Goal: Information Seeking & Learning: Learn about a topic

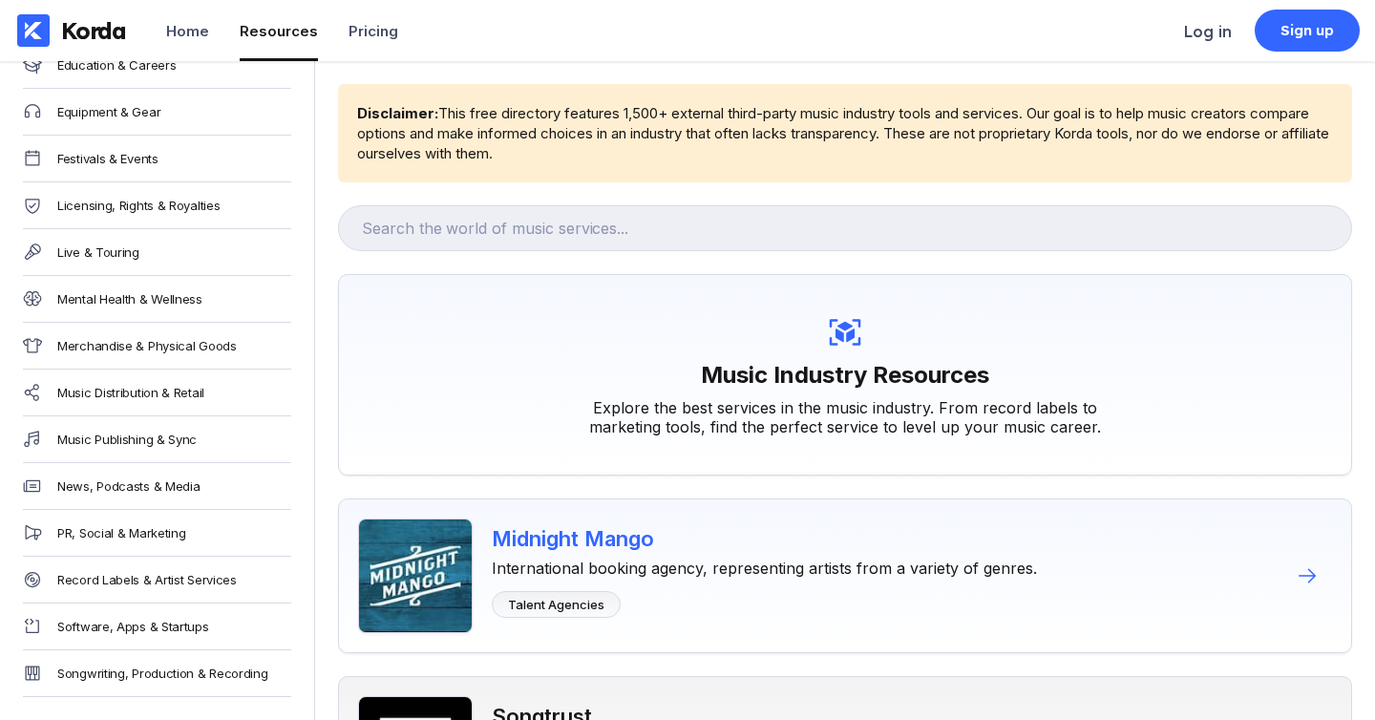
click at [727, 546] on div "Midnight Mango" at bounding box center [764, 538] width 545 height 25
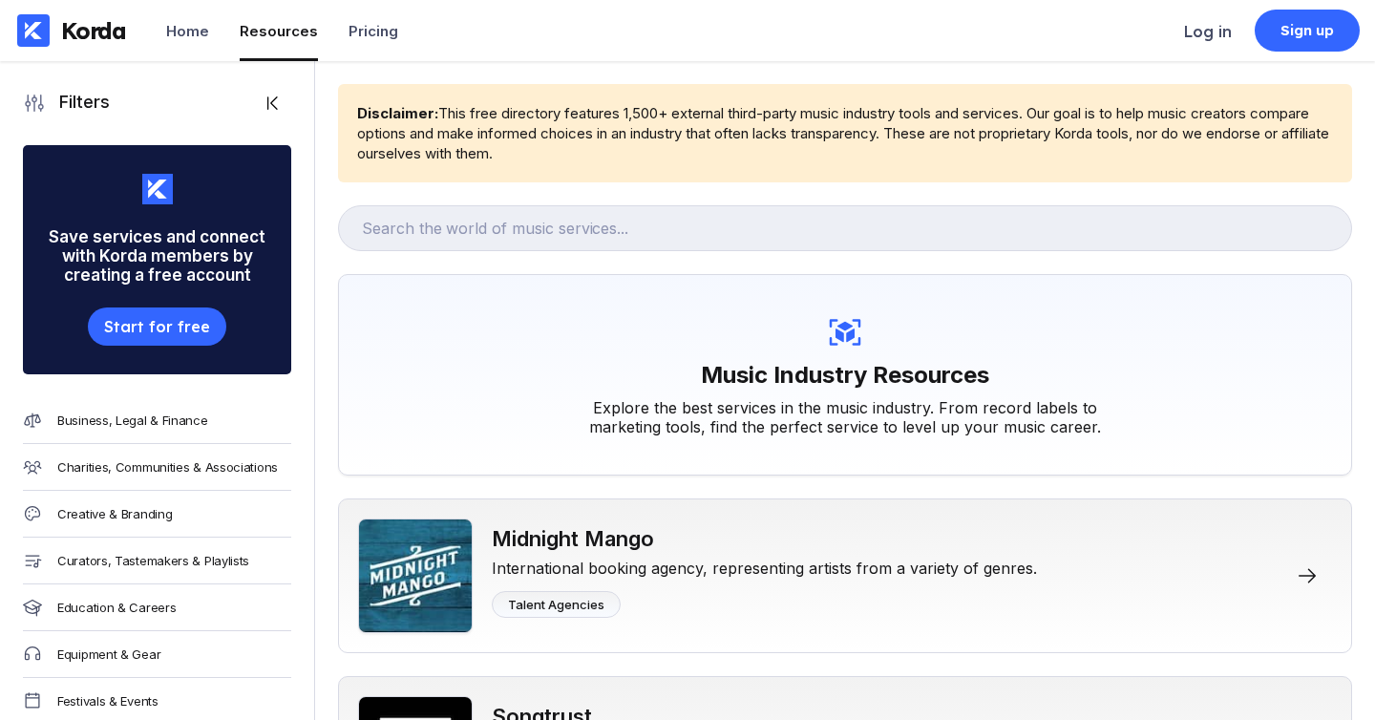
click at [94, 24] on div "Korda" at bounding box center [93, 30] width 65 height 29
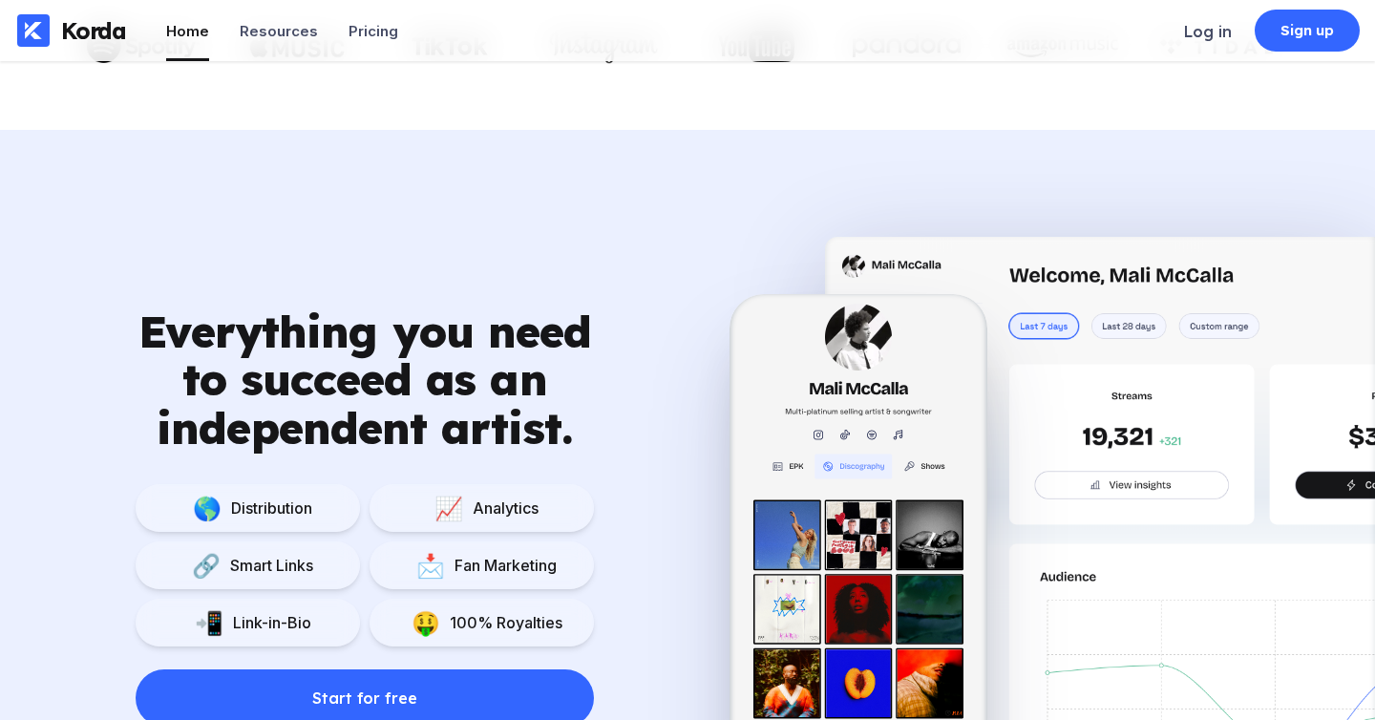
scroll to position [1149, 0]
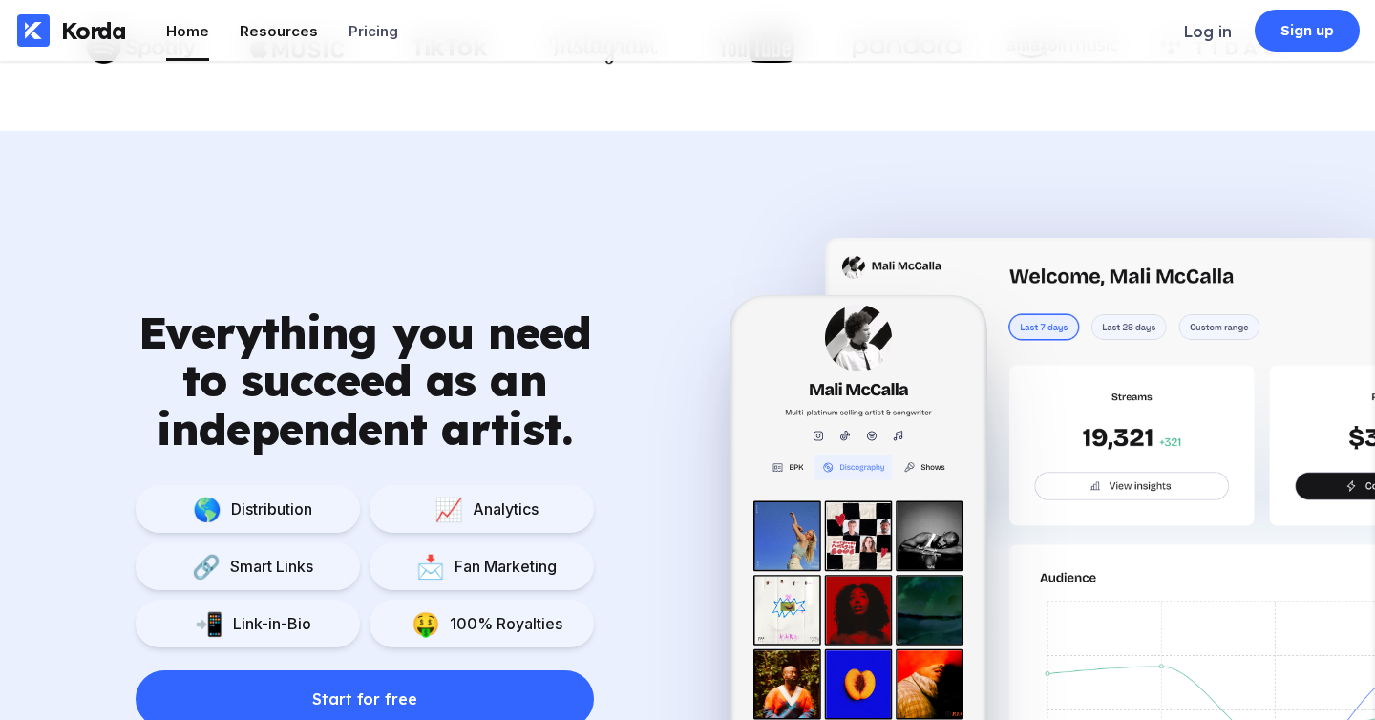
click at [278, 38] on div "Resources" at bounding box center [279, 31] width 78 height 18
